Goal: Information Seeking & Learning: Learn about a topic

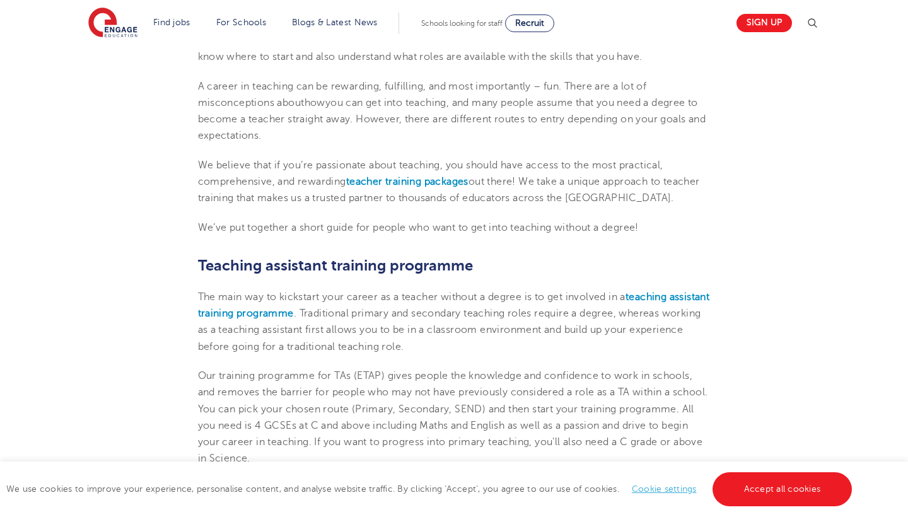
scroll to position [431, 0]
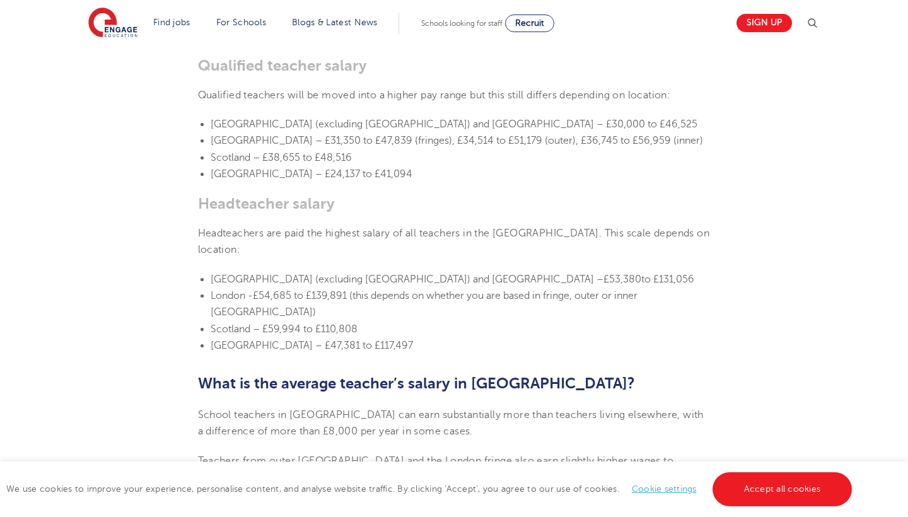
scroll to position [878, 0]
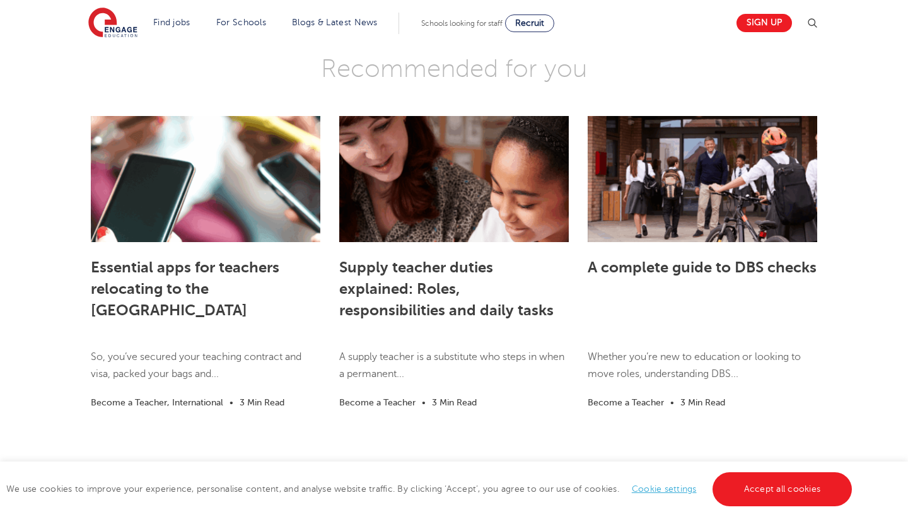
scroll to position [2673, 0]
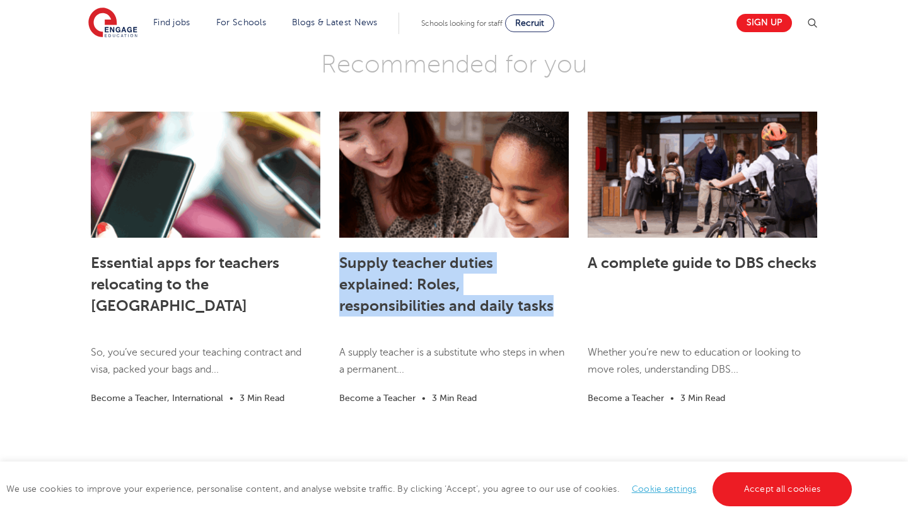
click at [224, 256] on link "Essential apps for teachers relocating to the [GEOGRAPHIC_DATA]" at bounding box center [185, 284] width 189 height 61
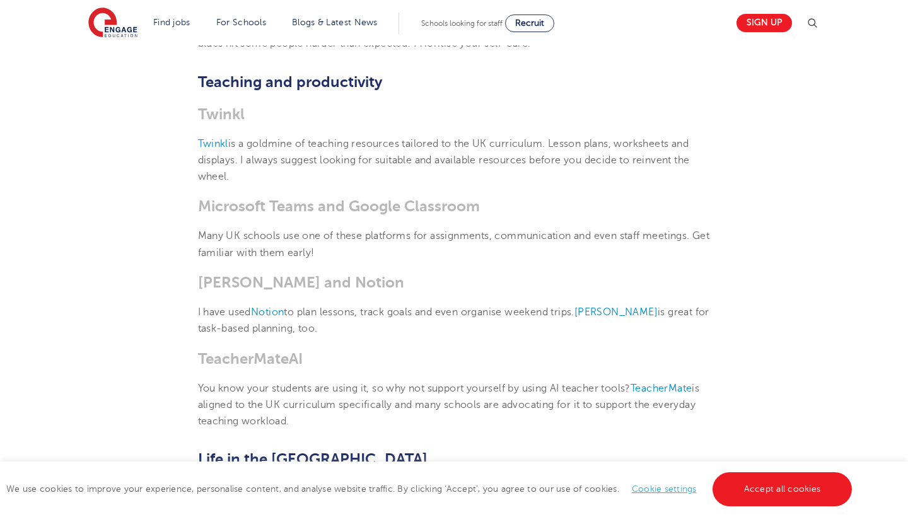
scroll to position [2268, 0]
